Goal: Task Accomplishment & Management: Complete application form

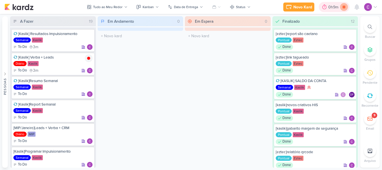
click at [346, 8] on icon at bounding box center [344, 7] width 8 height 8
click at [338, 7] on div "0h9m" at bounding box center [342, 7] width 12 height 6
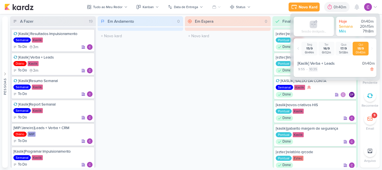
click at [316, 70] on div "10:35" at bounding box center [313, 69] width 9 height 5
select select "10"
click at [324, 75] on select "00 01 02 03 04 05 06 07 08 09 10 11 12 13 14 15 16 17 18 19 20 21 22 23 24 25 2…" at bounding box center [323, 76] width 8 height 7
click at [319, 73] on select "00 01 02 03 04 05 06 07 08 09 10 11 12 13 14 15 16 17 18 19 20 21 22 23 24 25 2…" at bounding box center [323, 76] width 8 height 7
click at [330, 77] on icon at bounding box center [330, 76] width 3 height 3
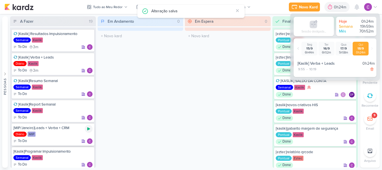
click at [88, 129] on icon at bounding box center [88, 128] width 3 height 3
click at [326, 8] on div at bounding box center [322, 7] width 8 height 9
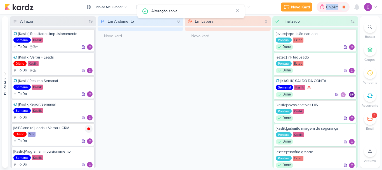
click at [326, 8] on div at bounding box center [322, 7] width 8 height 9
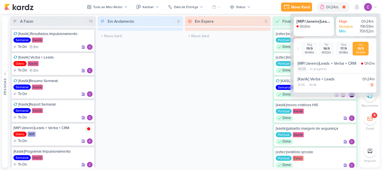
click at [302, 69] on div "10:35" at bounding box center [302, 68] width 9 height 5
click at [310, 76] on select "00 01 02 03 04 05 06 07 08 09 10 11 12 13 14 15 16 17 18 19 20 21 22 23 24 25 2…" at bounding box center [312, 75] width 8 height 7
select select "20"
click at [308, 72] on select "00 01 02 03 04 05 06 07 08 09 10 11 12 13 14 15 16 17 18 19 20 21 22 23 24 25 2…" at bounding box center [312, 75] width 8 height 7
click at [319, 77] on icon at bounding box center [319, 76] width 3 height 3
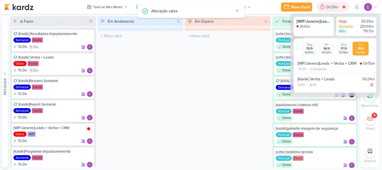
drag, startPoint x: 333, startPoint y: 8, endPoint x: 336, endPoint y: 1, distance: 7.0
click at [333, 7] on div "0h39m" at bounding box center [333, 7] width 14 height 6
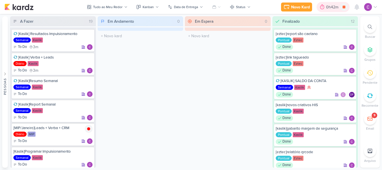
drag, startPoint x: 343, startPoint y: 5, endPoint x: 342, endPoint y: 8, distance: 3.2
click at [343, 6] on icon at bounding box center [344, 7] width 8 height 8
click at [88, 58] on icon at bounding box center [88, 58] width 3 height 3
click at [179, 107] on div "Em Andamento 0 O título do kard deve ter menos que 100 caracteres" at bounding box center [141, 91] width 86 height 151
click at [88, 57] on icon at bounding box center [88, 58] width 3 height 3
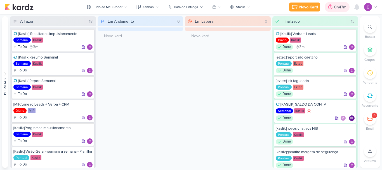
click at [331, 9] on icon at bounding box center [330, 7] width 6 height 6
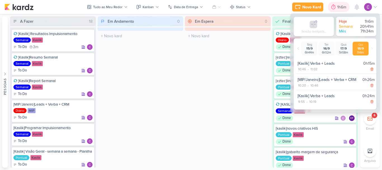
click at [331, 9] on icon at bounding box center [334, 7] width 6 height 6
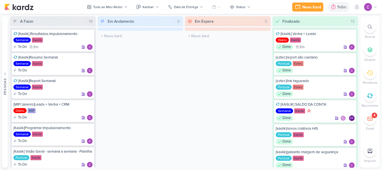
click at [371, 96] on icon at bounding box center [370, 96] width 6 height 6
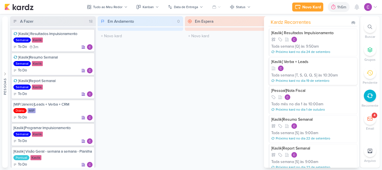
drag, startPoint x: 328, startPoint y: 68, endPoint x: 340, endPoint y: 69, distance: 11.8
click at [340, 69] on div at bounding box center [313, 68] width 84 height 6
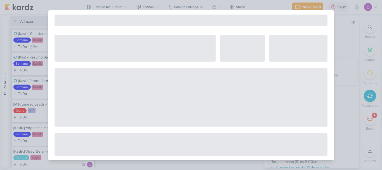
select select "12"
select select "week"
select select "10"
select select "30"
select select "America/Sao_Paulo"
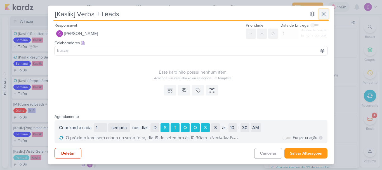
click at [324, 13] on icon at bounding box center [323, 14] width 7 height 7
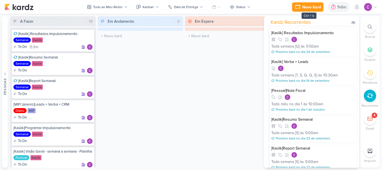
click at [307, 6] on div "Novo Kard" at bounding box center [311, 7] width 19 height 6
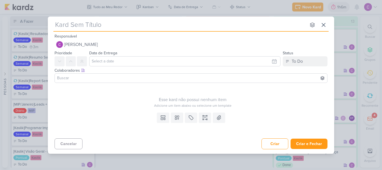
type input "["
type input "[kaslik"
type input "[kaslik]"
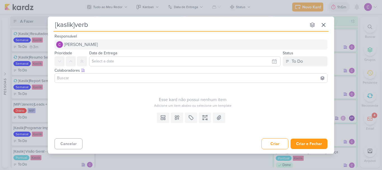
type input "[kaslik]verba"
type input "[kaslik]verba+le"
type input "[kaslik]verba+leads"
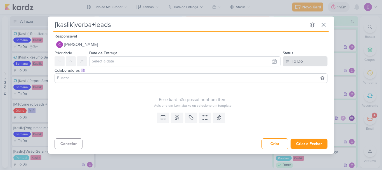
type input "[kaslik]verba+leads"
click at [293, 63] on div "To Do" at bounding box center [297, 61] width 11 height 7
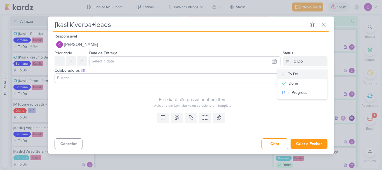
click at [300, 74] on button "To Do" at bounding box center [302, 73] width 50 height 9
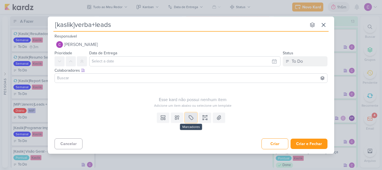
click at [188, 116] on icon at bounding box center [191, 118] width 6 height 6
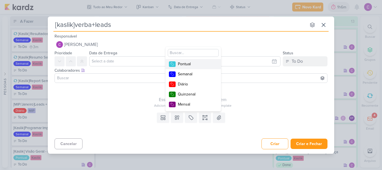
click at [192, 65] on div "Pontual" at bounding box center [196, 64] width 36 height 6
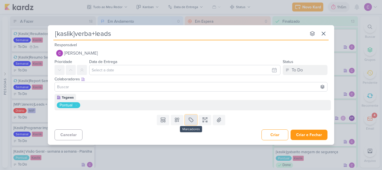
click at [190, 120] on icon at bounding box center [191, 120] width 6 height 6
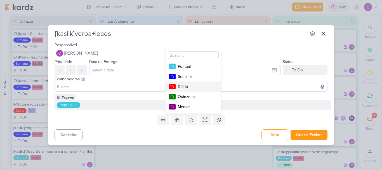
click at [188, 85] on div "Diário" at bounding box center [196, 87] width 36 height 6
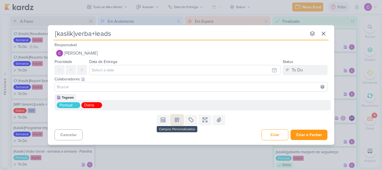
click at [175, 120] on icon at bounding box center [177, 120] width 6 height 6
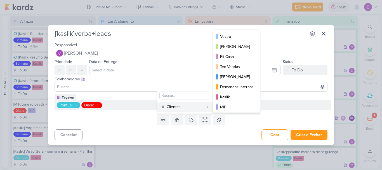
scroll to position [81, 0]
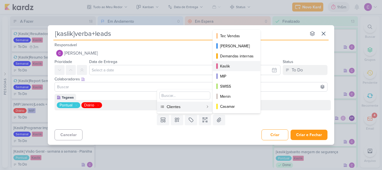
click at [226, 68] on div "Kaslik" at bounding box center [237, 66] width 34 height 6
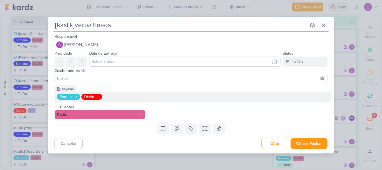
click at [76, 96] on icon at bounding box center [76, 96] width 3 height 3
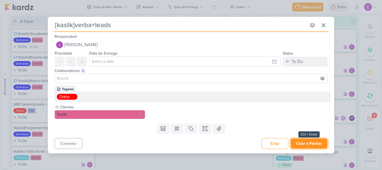
click at [311, 143] on button "Criar e Fechar" at bounding box center [309, 143] width 37 height 10
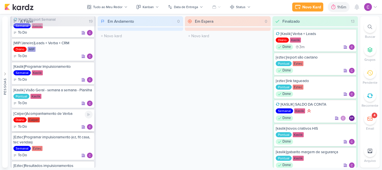
scroll to position [56, 0]
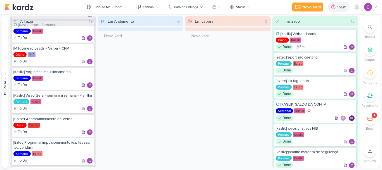
click at [372, 97] on icon at bounding box center [369, 96] width 5 height 4
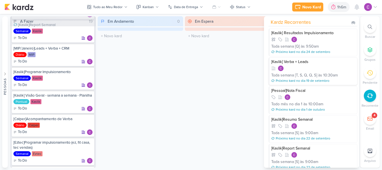
click at [327, 68] on div at bounding box center [313, 68] width 84 height 6
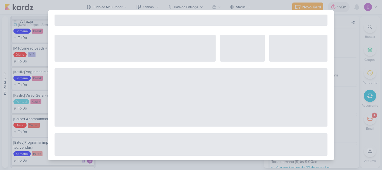
select select "12"
select select "week"
select select "10"
select select "30"
select select "America/Sao_Paulo"
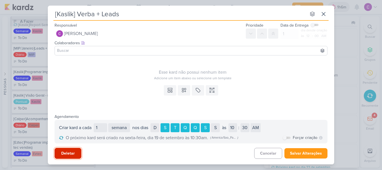
click at [77, 152] on button "Deletar" at bounding box center [68, 153] width 27 height 11
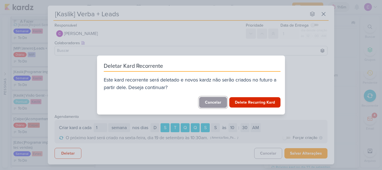
click at [214, 102] on button "Cancelar" at bounding box center [213, 102] width 28 height 11
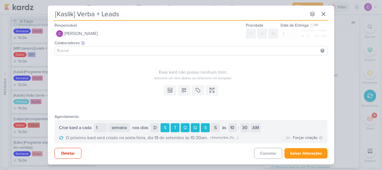
click at [340, 20] on div "[Kaslik] Verba + Leads nenhum grupo disponível Responsável [PERSON_NAME] Nenhum…" at bounding box center [191, 85] width 382 height 170
drag, startPoint x: 323, startPoint y: 14, endPoint x: 338, endPoint y: 11, distance: 15.3
click at [324, 14] on icon at bounding box center [323, 14] width 7 height 7
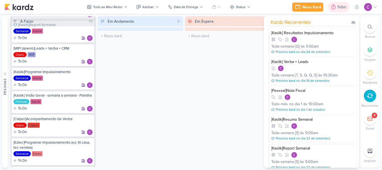
click at [341, 7] on div "1h6m" at bounding box center [342, 7] width 11 height 6
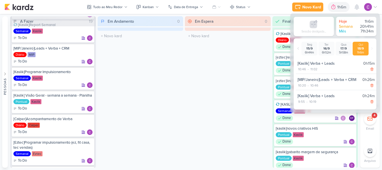
click at [246, 112] on div "Em Espera 0 O título do kard deve ter menos que 100 caracteres" at bounding box center [228, 91] width 86 height 151
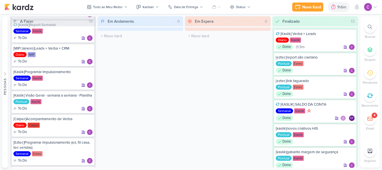
click at [368, 101] on div at bounding box center [370, 95] width 12 height 12
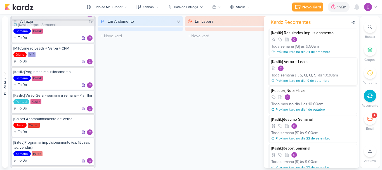
click at [325, 67] on div at bounding box center [313, 68] width 84 height 6
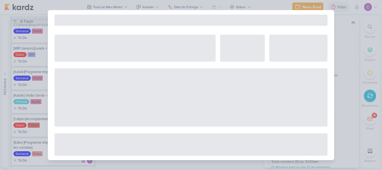
select select "12"
select select "week"
select select "10"
select select "30"
select select "America/Sao_Paulo"
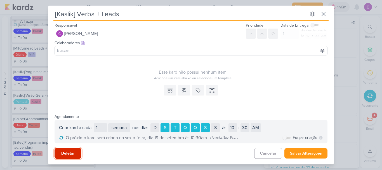
click at [62, 152] on button "Deletar" at bounding box center [68, 153] width 27 height 11
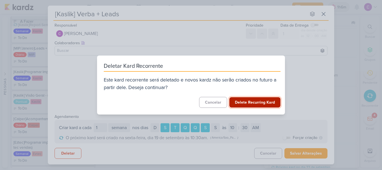
click at [249, 105] on button "Delete Recurring Kard" at bounding box center [254, 102] width 51 height 10
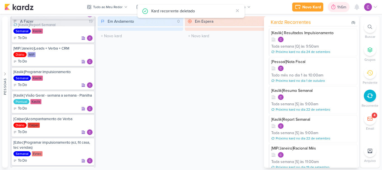
click at [339, 8] on div "1h6m" at bounding box center [342, 7] width 11 height 6
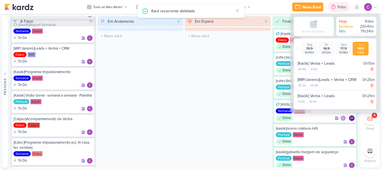
click at [340, 7] on div "1h6m" at bounding box center [342, 7] width 11 height 6
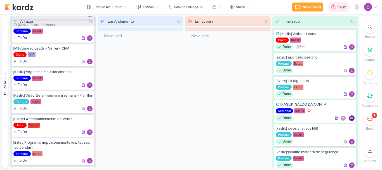
click at [336, 7] on div at bounding box center [333, 7] width 8 height 9
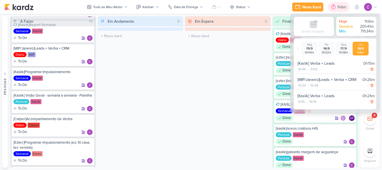
click at [336, 7] on div at bounding box center [333, 7] width 8 height 9
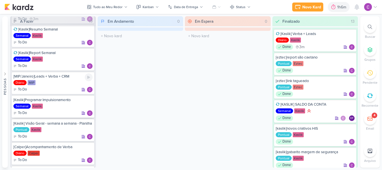
scroll to position [0, 0]
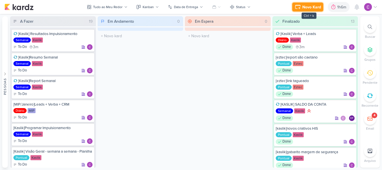
click at [309, 5] on div "Novo Kard" at bounding box center [311, 7] width 19 height 6
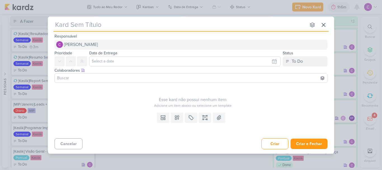
type input "["
type input "[kaslik"
type input "[kaslik]"
type input "[kaslik]resultado"
type input "[kaslik]resultado impulsionamentos"
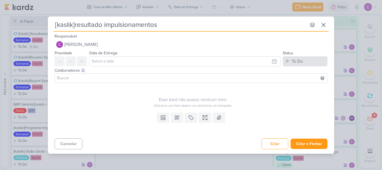
type input "[kaslik]resultado impulsionamentos"
click at [300, 57] on button "To Do" at bounding box center [305, 61] width 45 height 10
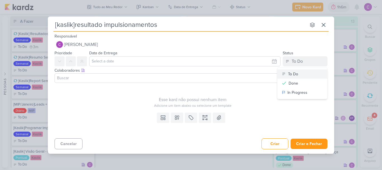
click at [294, 74] on div "To Do" at bounding box center [293, 74] width 10 height 6
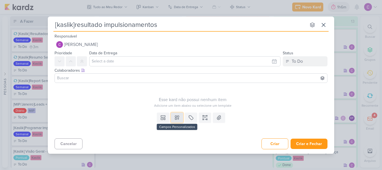
click at [175, 118] on icon at bounding box center [177, 117] width 4 height 4
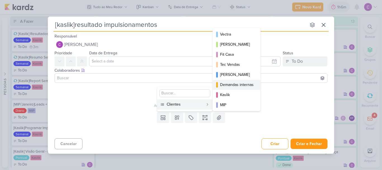
scroll to position [81, 0]
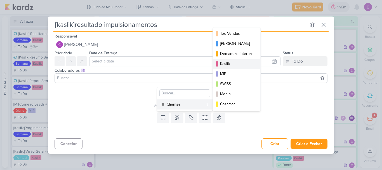
click at [230, 59] on button "Kaslik" at bounding box center [237, 64] width 48 height 10
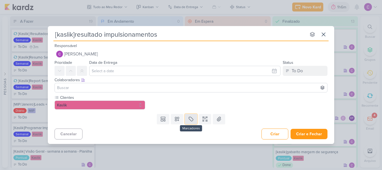
click at [194, 120] on button at bounding box center [191, 119] width 12 height 10
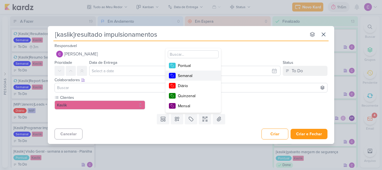
click at [192, 77] on div "Semanal" at bounding box center [196, 76] width 36 height 6
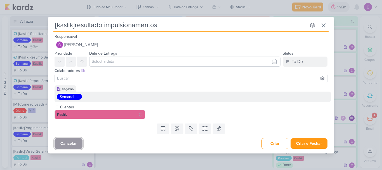
click at [69, 144] on button "Cancelar" at bounding box center [69, 143] width 28 height 11
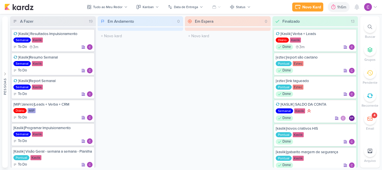
click at [374, 98] on div at bounding box center [370, 95] width 12 height 12
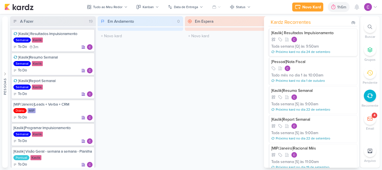
click at [338, 38] on div at bounding box center [313, 40] width 84 height 6
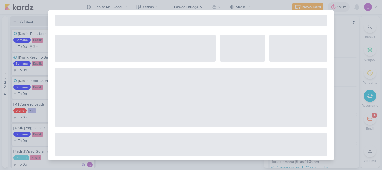
select select "12"
select select "week"
select select "9"
select select "50"
select select "America/Sao_Paulo"
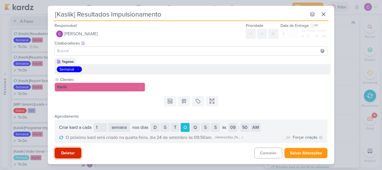
click at [75, 155] on button "Deletar" at bounding box center [68, 152] width 27 height 11
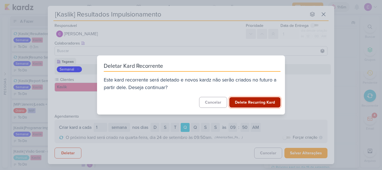
click at [256, 104] on button "Delete Recurring Kard" at bounding box center [254, 102] width 51 height 10
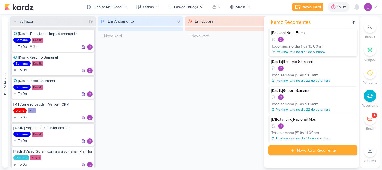
click at [327, 43] on div "Todo mês no dia 1 às 10:00am" at bounding box center [313, 46] width 84 height 6
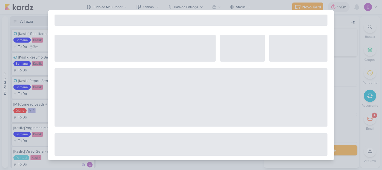
select select "12"
select select "month"
select select "10"
select select "America/Sao_Paulo"
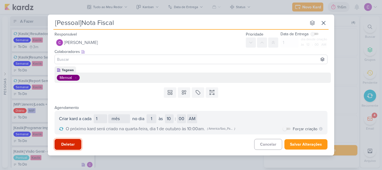
click at [70, 145] on button "Deletar" at bounding box center [68, 144] width 27 height 11
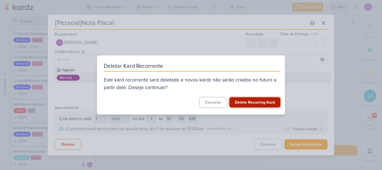
click at [256, 100] on button "Delete Recurring Kard" at bounding box center [254, 102] width 51 height 10
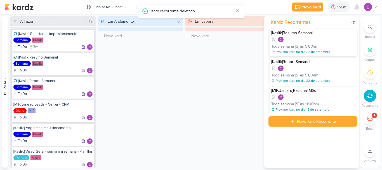
click at [339, 41] on div at bounding box center [313, 40] width 84 height 6
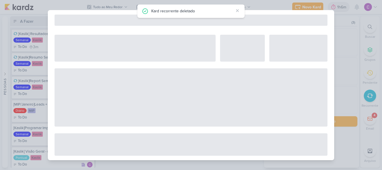
select select "12"
select select "week"
select select "9"
select select "America/Sao_Paulo"
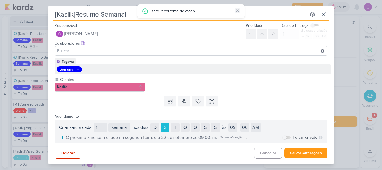
click at [239, 11] on icon at bounding box center [237, 10] width 4 height 4
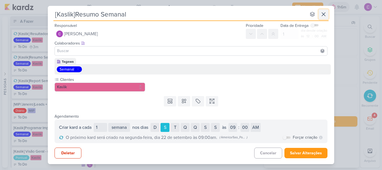
click at [325, 14] on icon at bounding box center [323, 14] width 7 height 7
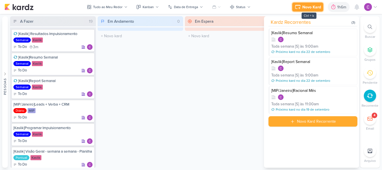
drag, startPoint x: 313, startPoint y: 6, endPoint x: 288, endPoint y: 17, distance: 26.5
click at [312, 6] on div "Novo Kard" at bounding box center [311, 7] width 19 height 6
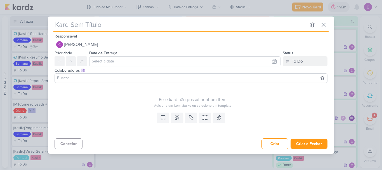
type input "["
type input "[kaslik"
type input "[kaslik]"
type input "[kaslik]resumo"
type input "[kaslik]resumo semanal"
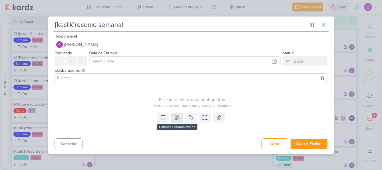
type input "[kaslik]resumo semanal"
click at [176, 116] on icon at bounding box center [177, 118] width 6 height 6
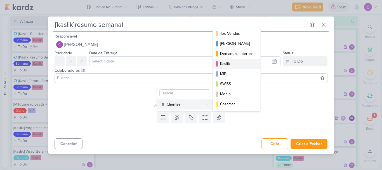
click at [230, 65] on div "Kaslik" at bounding box center [237, 64] width 34 height 6
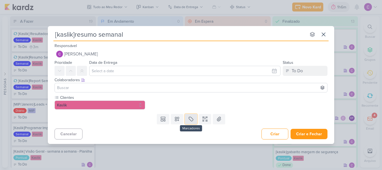
click at [191, 118] on icon at bounding box center [191, 119] width 6 height 6
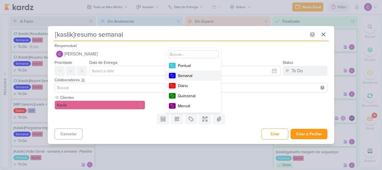
click at [190, 78] on div "Semanal" at bounding box center [196, 76] width 36 height 6
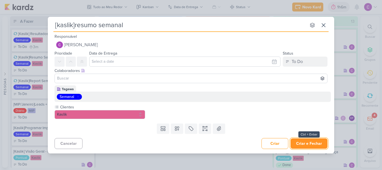
click at [310, 141] on button "Criar e Fechar" at bounding box center [309, 143] width 37 height 10
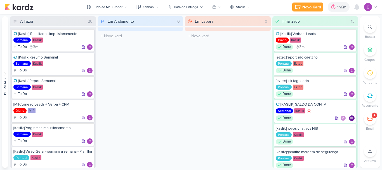
click at [370, 92] on div at bounding box center [370, 95] width 12 height 12
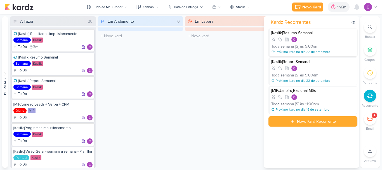
click at [335, 43] on div "[Kaslik]Resumo Semanal Toda semana [S] às 9:00am Próximo kard no dia 22 de sete…" at bounding box center [312, 43] width 89 height 28
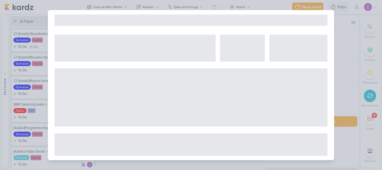
select select "12"
select select "week"
select select "9"
select select "America/Sao_Paulo"
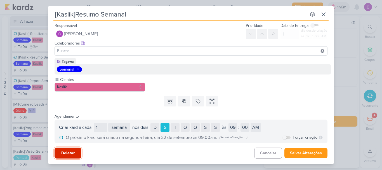
click at [66, 153] on button "Deletar" at bounding box center [68, 152] width 27 height 11
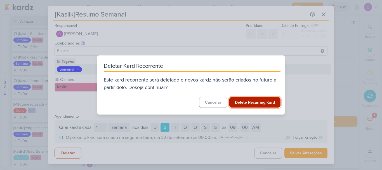
click at [268, 103] on button "Delete Recurring Kard" at bounding box center [254, 102] width 51 height 10
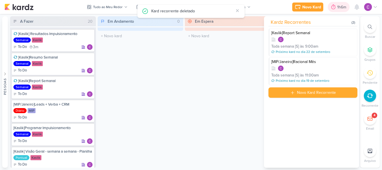
click at [337, 6] on div "1h6m" at bounding box center [342, 7] width 11 height 6
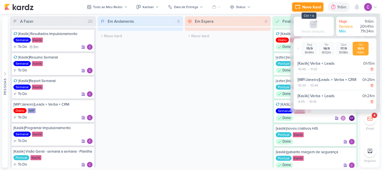
click at [309, 8] on div "Novo Kard" at bounding box center [311, 7] width 19 height 6
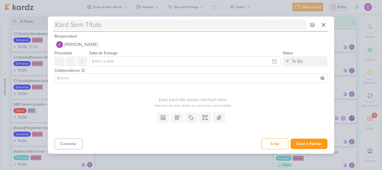
click at [196, 28] on input "text" at bounding box center [179, 25] width 253 height 10
type input "[ka"
type input "[kaslik"
type input "[kaslik]"
type input "[kaslik]repo"
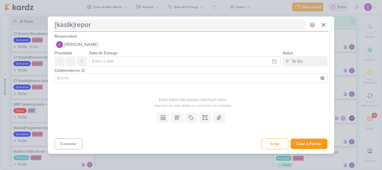
type input "[kaslik]report"
type input "[kaslik]report se"
type input "[kaslik]report semanal"
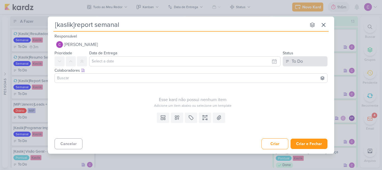
type input "[kaslik]report semanal"
click at [309, 61] on button "To Do" at bounding box center [305, 61] width 45 height 10
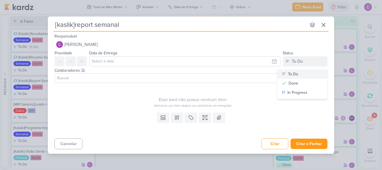
click at [297, 70] on button "To Do" at bounding box center [302, 73] width 50 height 9
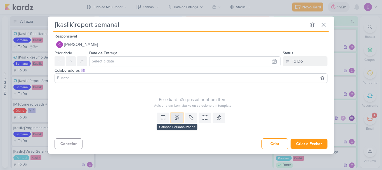
click at [180, 118] on button at bounding box center [177, 117] width 12 height 10
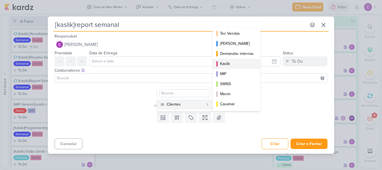
click at [229, 62] on div "Kaslik" at bounding box center [237, 64] width 34 height 6
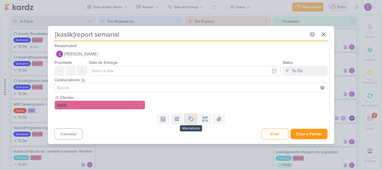
click at [192, 120] on icon at bounding box center [191, 119] width 6 height 6
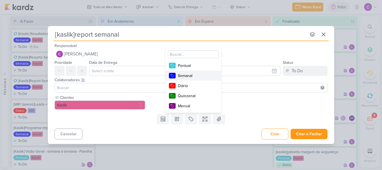
click at [188, 77] on div "Semanal" at bounding box center [196, 76] width 36 height 6
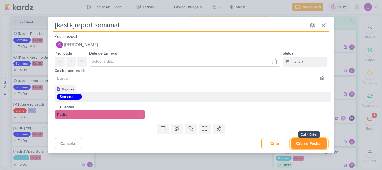
click at [312, 143] on button "Criar e Fechar" at bounding box center [309, 143] width 37 height 10
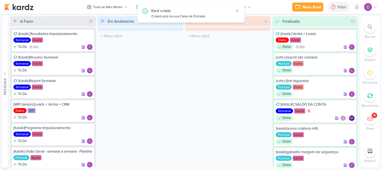
click at [370, 99] on div at bounding box center [370, 95] width 12 height 12
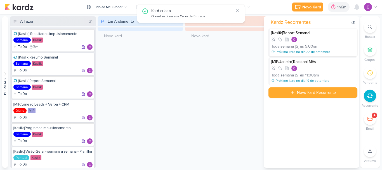
click at [324, 44] on div "Toda semana [S] às 9:00am" at bounding box center [313, 46] width 84 height 6
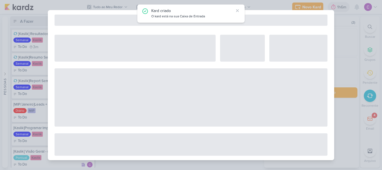
select select "12"
select select "week"
select select "9"
select select "America/Sao_Paulo"
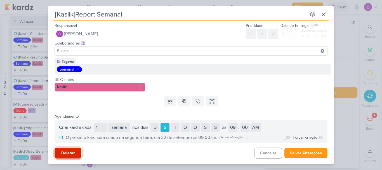
click at [71, 152] on button "Deletar" at bounding box center [68, 152] width 27 height 11
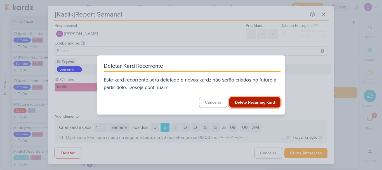
click at [266, 102] on button "Delete Recurring Kard" at bounding box center [254, 102] width 51 height 10
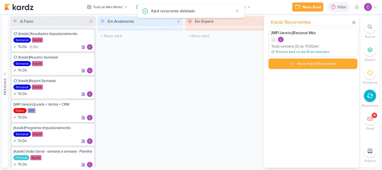
click at [336, 39] on div at bounding box center [313, 40] width 84 height 6
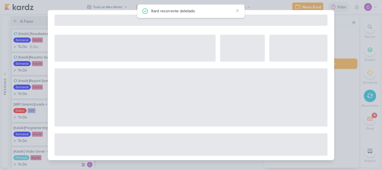
select select "12"
select select "week"
select select "11"
select select "America/Sao_Paulo"
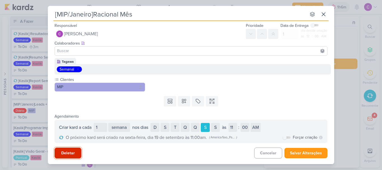
click at [73, 152] on button "Deletar" at bounding box center [68, 152] width 27 height 11
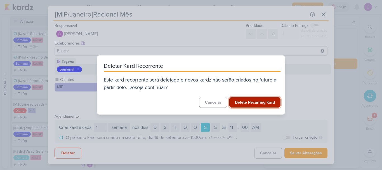
click at [259, 99] on button "Delete Recurring Kard" at bounding box center [254, 102] width 51 height 10
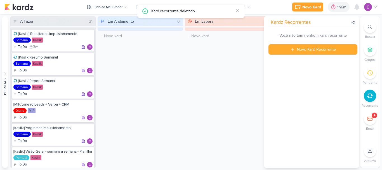
drag, startPoint x: 209, startPoint y: 75, endPoint x: 213, endPoint y: 77, distance: 4.3
click at [210, 76] on div "Em Espera 0 O título do kard deve ter menos que 100 caracteres" at bounding box center [228, 91] width 86 height 151
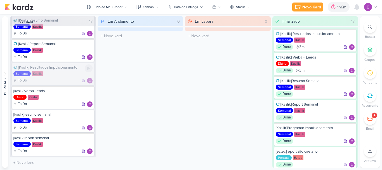
scroll to position [252, 0]
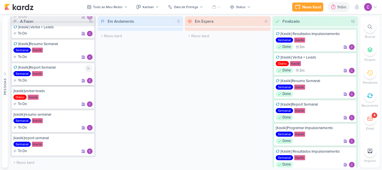
click at [67, 70] on div "[Kaslik]Report Semanal Semanal Kaslik To Do" at bounding box center [53, 74] width 82 height 22
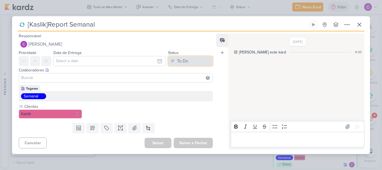
click at [189, 62] on button "To Do" at bounding box center [190, 61] width 45 height 10
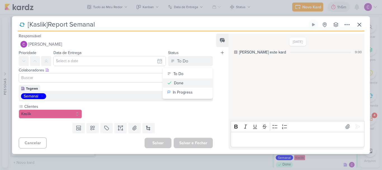
click at [185, 84] on button "Done" at bounding box center [188, 82] width 50 height 9
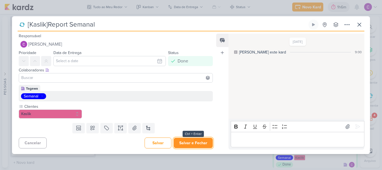
click at [197, 141] on button "Salvar e Fechar" at bounding box center [193, 143] width 39 height 10
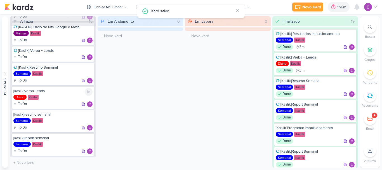
scroll to position [229, 0]
click at [62, 73] on div "Semanal Kaslik" at bounding box center [52, 74] width 79 height 6
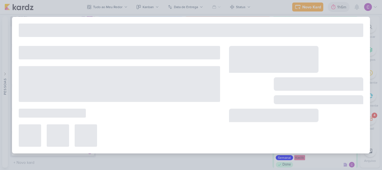
type input "[Kaslik]Resumo Semanal"
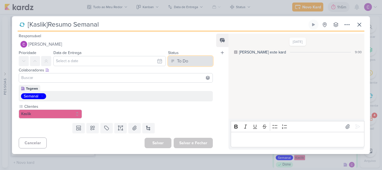
click at [199, 62] on button "To Do" at bounding box center [190, 61] width 45 height 10
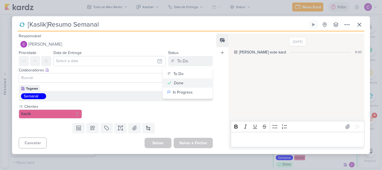
click at [179, 85] on div "Done" at bounding box center [179, 83] width 10 height 6
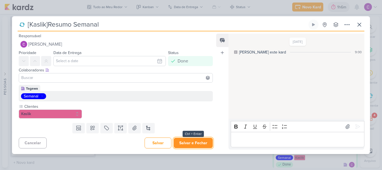
click at [198, 141] on button "Salvar e Fechar" at bounding box center [193, 143] width 39 height 10
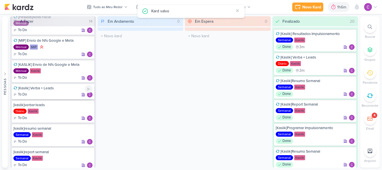
scroll to position [177, 0]
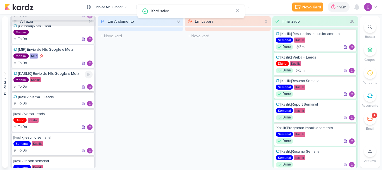
click at [62, 83] on div "Mensal Kaslik" at bounding box center [52, 80] width 79 height 6
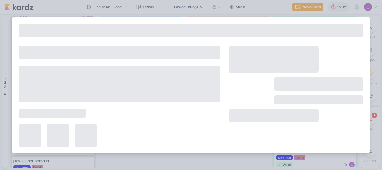
type input "[KASLIK] Envio de Nfs Google e Meta"
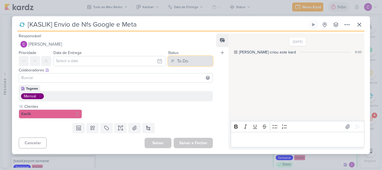
click at [183, 62] on div "To Do" at bounding box center [182, 61] width 11 height 7
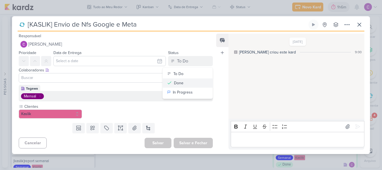
click at [181, 84] on div "Done" at bounding box center [179, 83] width 10 height 6
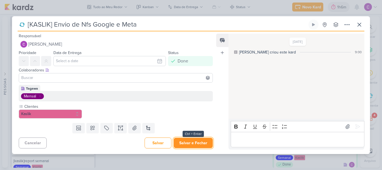
click at [194, 143] on button "Salvar e Fechar" at bounding box center [193, 143] width 39 height 10
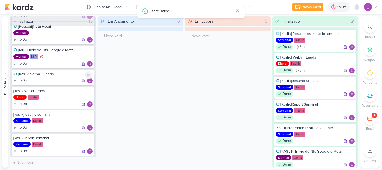
click at [60, 81] on div "[Kaslik] Verba + Leads To Do" at bounding box center [53, 77] width 82 height 16
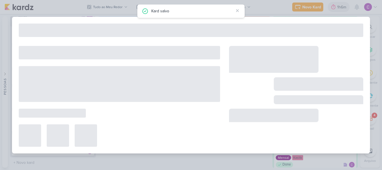
type input "[Kaslik] Verba + Leads"
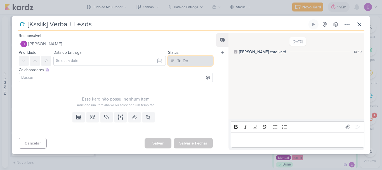
click at [205, 61] on button "To Do" at bounding box center [190, 61] width 45 height 10
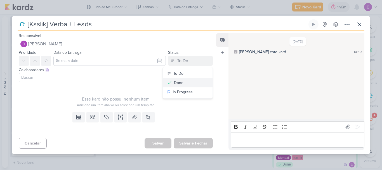
click at [183, 82] on button "Done" at bounding box center [188, 82] width 50 height 9
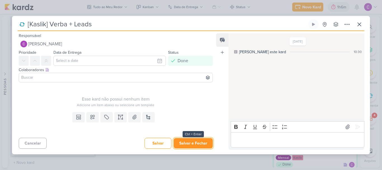
click at [197, 143] on button "Salvar e Fechar" at bounding box center [193, 143] width 39 height 10
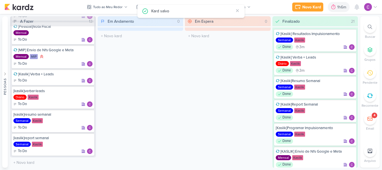
scroll to position [165, 0]
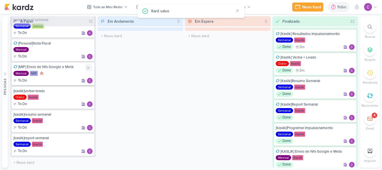
click at [71, 74] on div "Mensal MIP" at bounding box center [52, 73] width 79 height 6
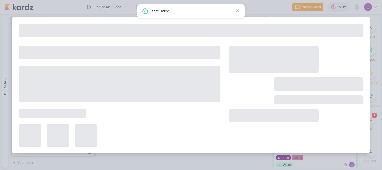
type input "[MIP] Envio de Nfs Google e Meta"
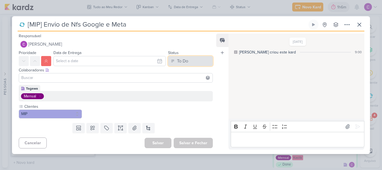
click at [195, 62] on button "To Do" at bounding box center [190, 61] width 45 height 10
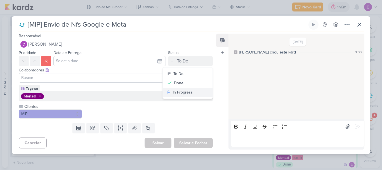
click at [188, 93] on div "In Progress" at bounding box center [183, 92] width 20 height 6
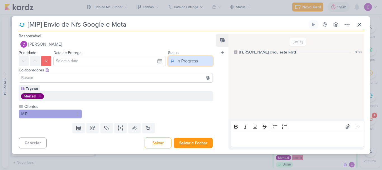
click at [190, 63] on div "In Progress" at bounding box center [187, 61] width 22 height 7
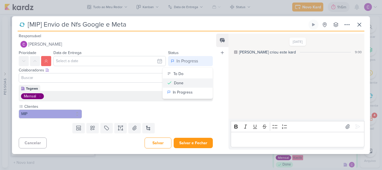
click at [185, 80] on button "Done" at bounding box center [188, 82] width 50 height 9
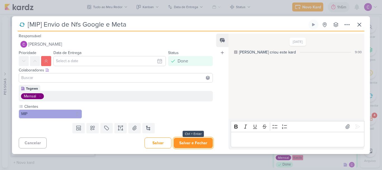
click at [199, 142] on button "Salvar e Fechar" at bounding box center [193, 143] width 39 height 10
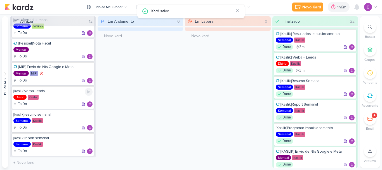
scroll to position [141, 0]
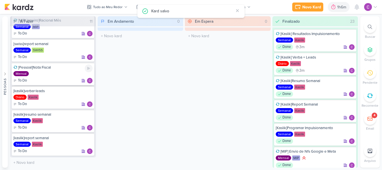
click at [71, 76] on div "Mensal" at bounding box center [52, 74] width 79 height 6
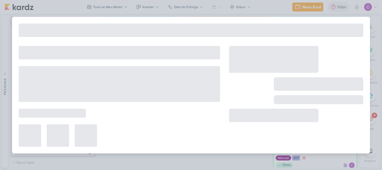
type input "[Pessoal]Nota Fiscal"
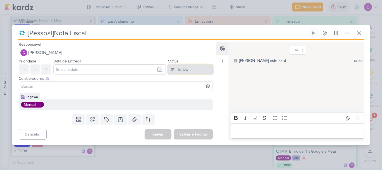
click at [200, 69] on button "To Do" at bounding box center [190, 69] width 45 height 10
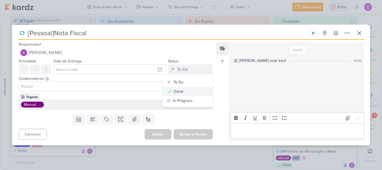
click at [188, 89] on button "Done" at bounding box center [188, 91] width 50 height 9
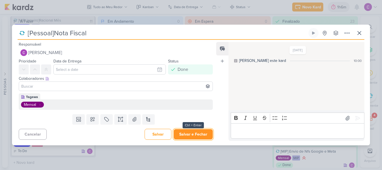
click at [196, 135] on button "Salvar e Fechar" at bounding box center [193, 134] width 39 height 10
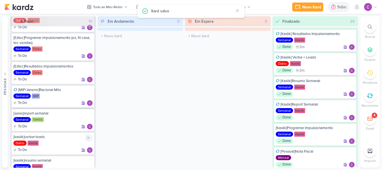
scroll to position [62, 0]
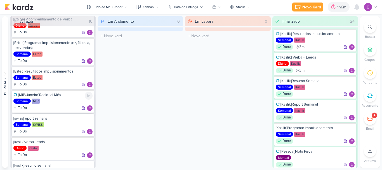
click at [65, 104] on div "Semanal MIP" at bounding box center [52, 101] width 79 height 6
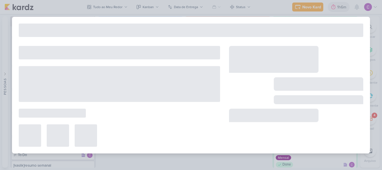
type input "[MIP/Janeiro]Racional Mês"
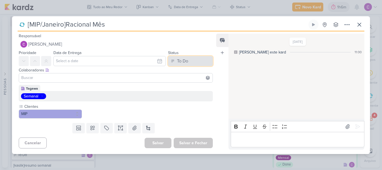
click at [195, 63] on button "To Do" at bounding box center [190, 61] width 45 height 10
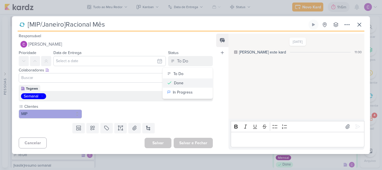
click at [186, 80] on button "Done" at bounding box center [188, 82] width 50 height 9
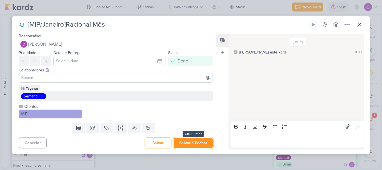
click at [191, 143] on button "Salvar e Fechar" at bounding box center [193, 143] width 39 height 10
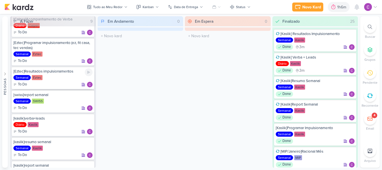
click at [67, 81] on div "Semanal Eztec" at bounding box center [52, 78] width 79 height 6
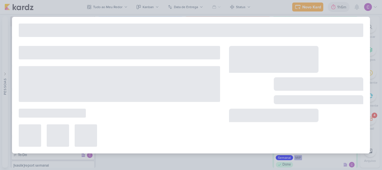
type input "[Eztec]Resultados impulsionamentos"
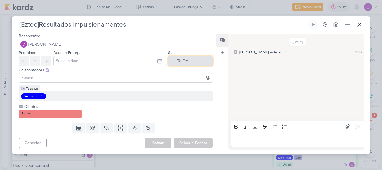
click at [201, 60] on button "To Do" at bounding box center [190, 61] width 45 height 10
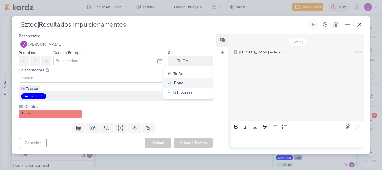
click at [185, 82] on button "Done" at bounding box center [188, 82] width 50 height 9
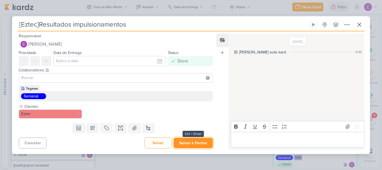
click at [197, 141] on button "Salvar e Fechar" at bounding box center [193, 143] width 39 height 10
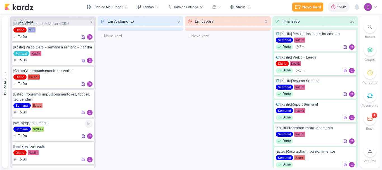
scroll to position [6, 0]
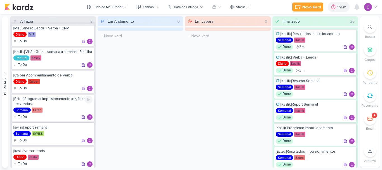
click at [72, 106] on div "[Eztec]Programar impulsionamento (ez, fit casa, tec vendas)" at bounding box center [52, 101] width 79 height 10
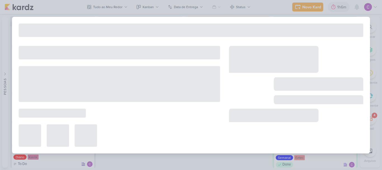
type input "[Eztec]Programar impulsionamento (ez, fit casa, tec vendas)"
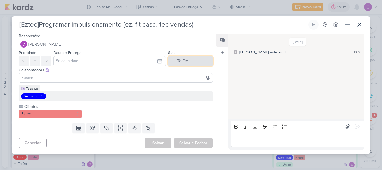
click at [192, 60] on button "To Do" at bounding box center [190, 61] width 45 height 10
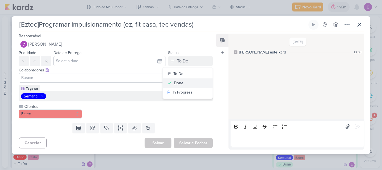
click at [183, 83] on button "Done" at bounding box center [188, 82] width 50 height 9
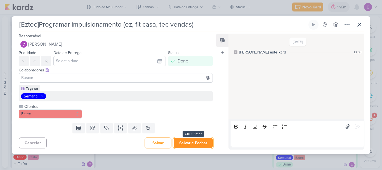
click at [192, 143] on button "Salvar e Fechar" at bounding box center [193, 143] width 39 height 10
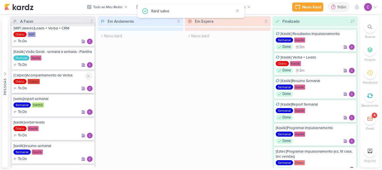
click at [72, 83] on div "[Calper]Acompanhamento [PERSON_NAME] Diário [GEOGRAPHIC_DATA] To Do" at bounding box center [53, 81] width 82 height 22
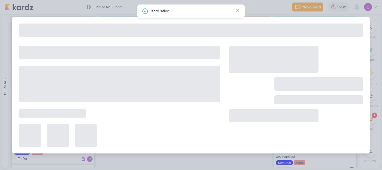
type input "[Calper]Acompanhamento de Verba"
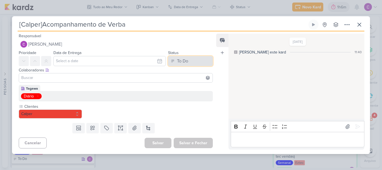
click at [194, 61] on button "To Do" at bounding box center [190, 61] width 45 height 10
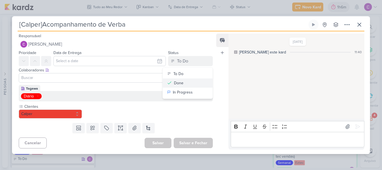
click at [185, 82] on button "Done" at bounding box center [188, 82] width 50 height 9
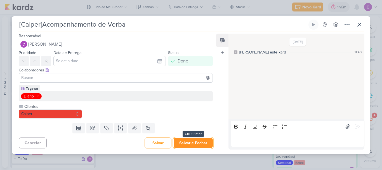
click at [197, 143] on button "Salvar e Fechar" at bounding box center [193, 143] width 39 height 10
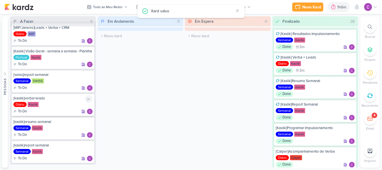
scroll to position [0, 0]
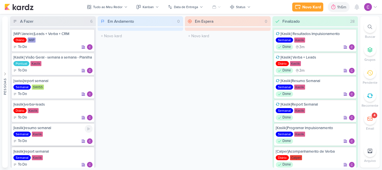
click at [67, 137] on div "Semanal Kaslik" at bounding box center [52, 134] width 79 height 6
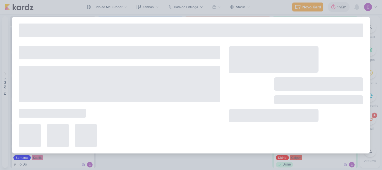
type input "[kaslik]resumo semanal"
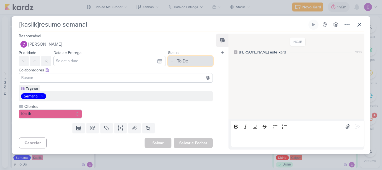
click at [194, 62] on button "To Do" at bounding box center [190, 61] width 45 height 10
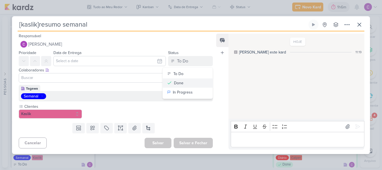
click at [175, 84] on div "Done" at bounding box center [179, 83] width 10 height 6
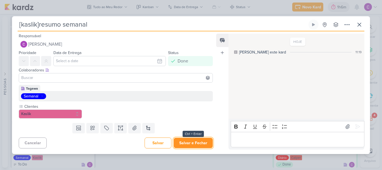
click at [190, 144] on button "Salvar e Fechar" at bounding box center [193, 143] width 39 height 10
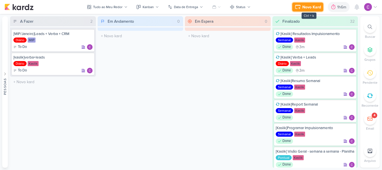
click at [313, 10] on div "Novo Kard" at bounding box center [311, 7] width 19 height 6
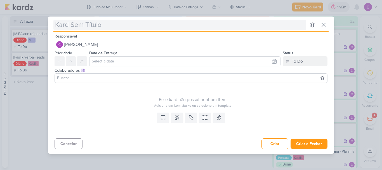
type input "["
type input "[t"
type input "[e"
type input "[ez"
type input "[eztec"
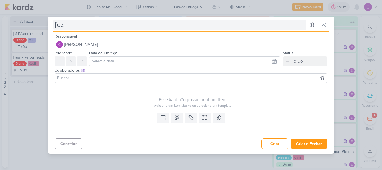
type input "[e"
type input "["
type input "[tec"
type input "[tec vendas"
type input "[tec vendas]"
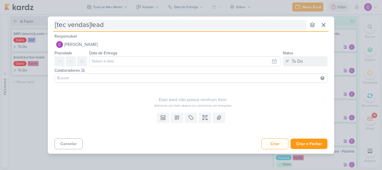
type input "[tec vendas]leads"
type input "[tec vendas]leads+c"
type input "[tec vendas]leads+cpl"
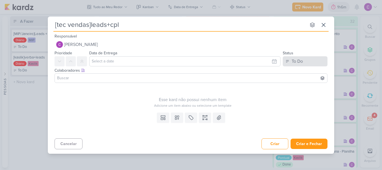
type input "[tec vendas]leads+cpl"
click at [308, 61] on button "To Do" at bounding box center [305, 61] width 45 height 10
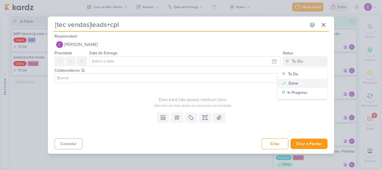
click at [294, 82] on div "Done" at bounding box center [294, 83] width 10 height 6
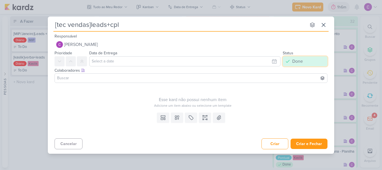
click at [291, 62] on button "Done" at bounding box center [305, 61] width 45 height 10
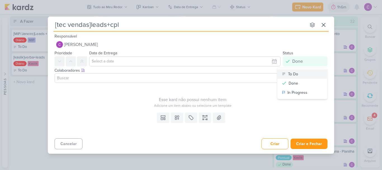
click at [290, 74] on div "To Do" at bounding box center [293, 74] width 10 height 6
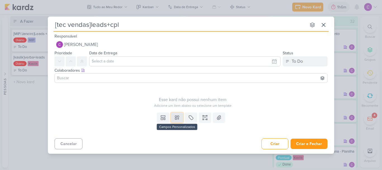
click at [177, 117] on icon at bounding box center [177, 118] width 6 height 6
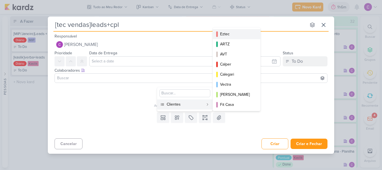
click at [229, 35] on div "Eztec" at bounding box center [237, 34] width 34 height 6
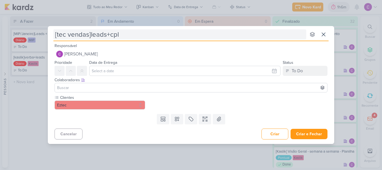
click at [129, 36] on input "[tec vendas]leads+cpl" at bounding box center [179, 34] width 253 height 10
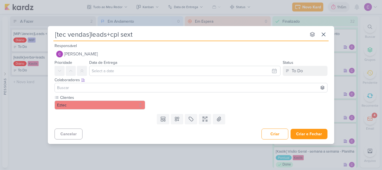
type input "[tec vendas]leads+cpl sexta"
click at [192, 120] on icon at bounding box center [191, 119] width 6 height 6
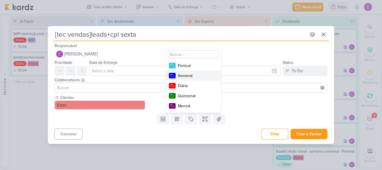
click at [185, 75] on div "Semanal" at bounding box center [196, 76] width 36 height 6
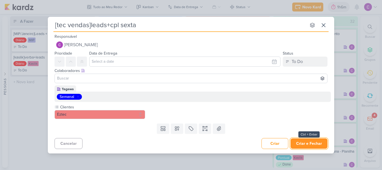
click at [310, 142] on button "Criar e Fechar" at bounding box center [309, 143] width 37 height 10
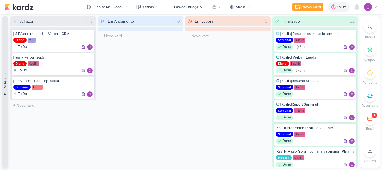
click at [5, 76] on icon at bounding box center [5, 74] width 4 height 4
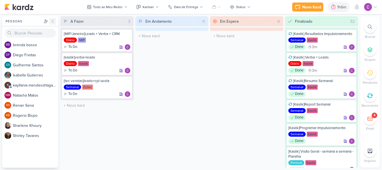
click at [53, 23] on icon at bounding box center [52, 21] width 4 height 4
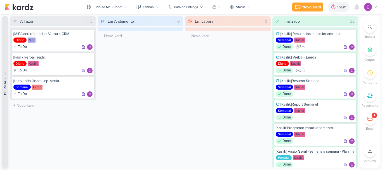
click at [4, 68] on button "Pessoas" at bounding box center [5, 91] width 6 height 151
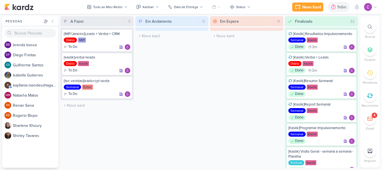
click at [55, 21] on button at bounding box center [52, 21] width 7 height 7
